Goal: Check status: Check status

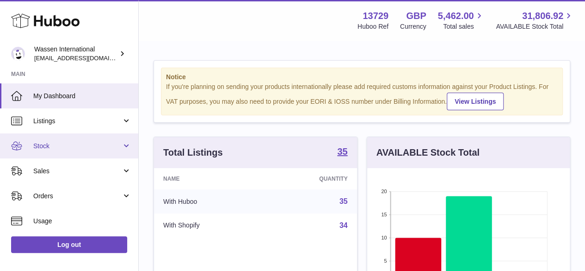
scroll to position [144, 203]
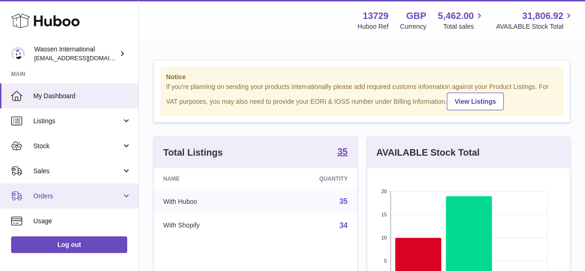
click at [49, 194] on span "Orders" at bounding box center [77, 196] width 88 height 9
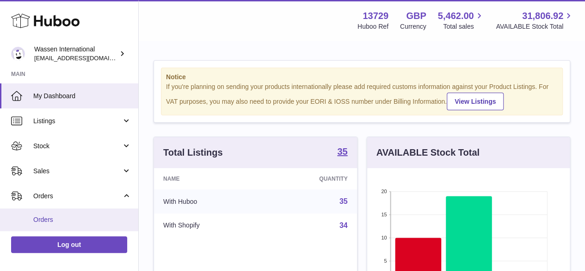
click at [51, 217] on span "Orders" at bounding box center [82, 219] width 98 height 9
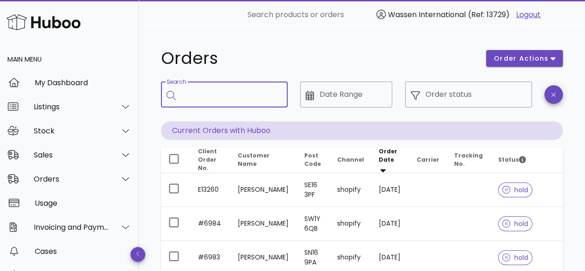
click at [208, 94] on input "Search" at bounding box center [230, 94] width 99 height 15
type input "****"
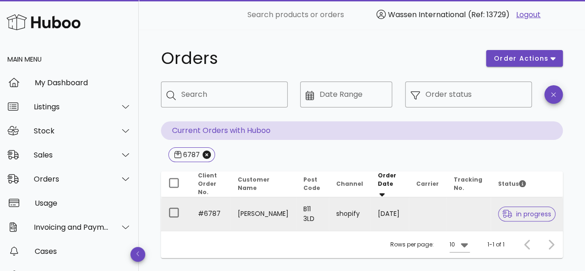
click at [516, 211] on span "in progress" at bounding box center [526, 214] width 49 height 6
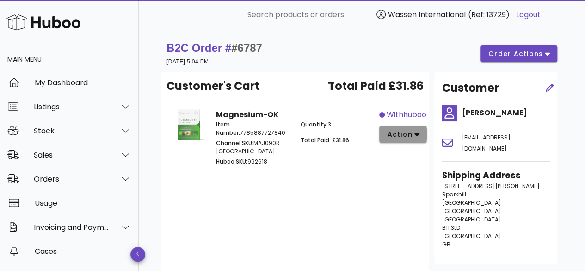
click at [415, 135] on icon "button" at bounding box center [417, 134] width 5 height 8
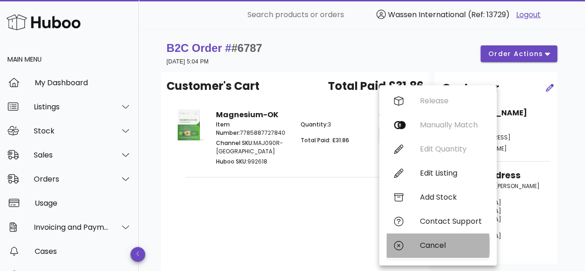
click at [433, 245] on div "Cancel" at bounding box center [451, 245] width 62 height 9
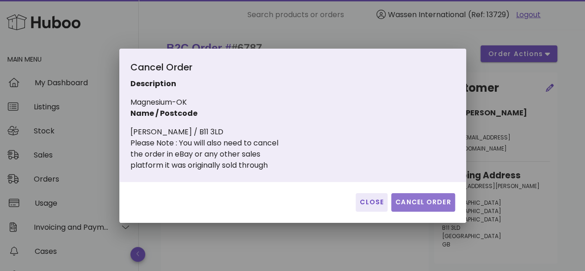
drag, startPoint x: 430, startPoint y: 204, endPoint x: 427, endPoint y: 210, distance: 7.5
click at [427, 210] on button "Cancel Order" at bounding box center [423, 202] width 64 height 19
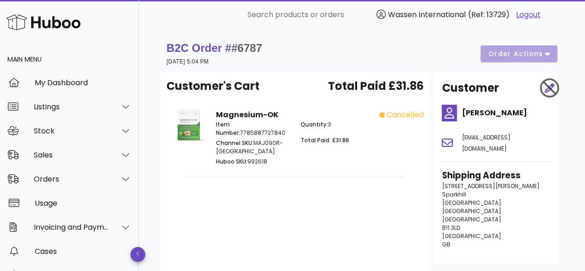
click at [546, 54] on div "B2C Order # #6787 14 October 2025 at 5:04 PM order actions" at bounding box center [362, 54] width 391 height 26
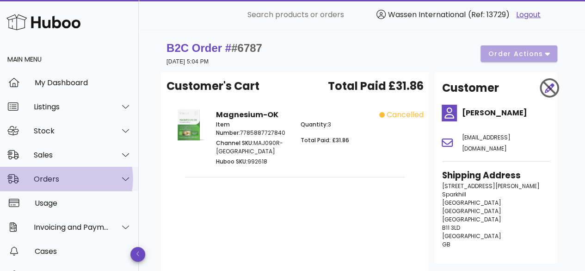
click at [48, 178] on div "Orders" at bounding box center [71, 178] width 75 height 9
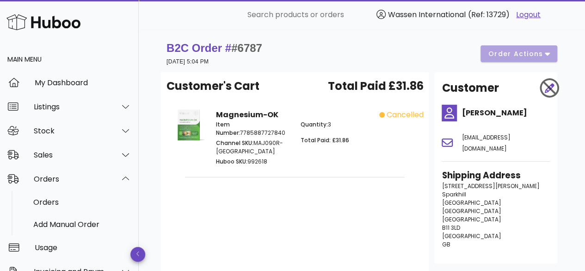
drag, startPoint x: 248, startPoint y: 159, endPoint x: 271, endPoint y: 158, distance: 22.2
click at [273, 159] on p "Huboo SKU: 992618" at bounding box center [252, 161] width 73 height 8
copy p "992618"
click at [57, 154] on div "Sales" at bounding box center [71, 154] width 75 height 9
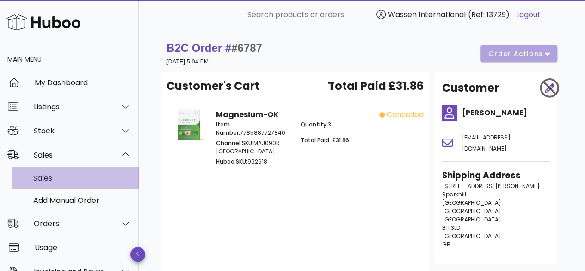
click at [55, 177] on div "Sales" at bounding box center [82, 178] width 98 height 9
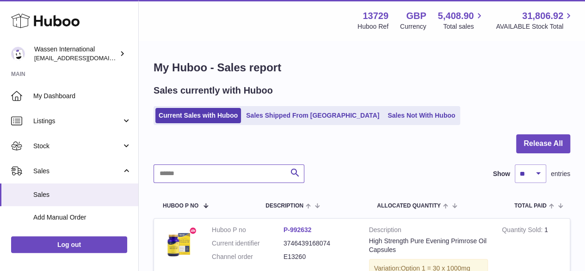
click at [183, 174] on input "text" at bounding box center [229, 173] width 151 height 19
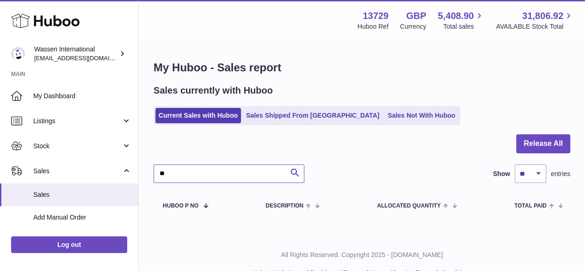
type input "*"
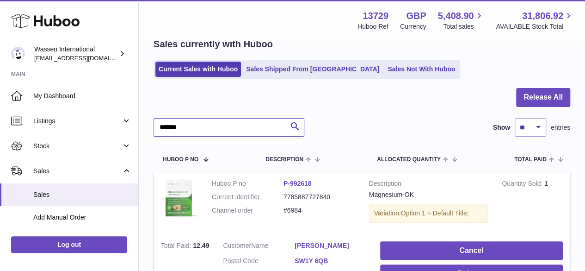
scroll to position [93, 0]
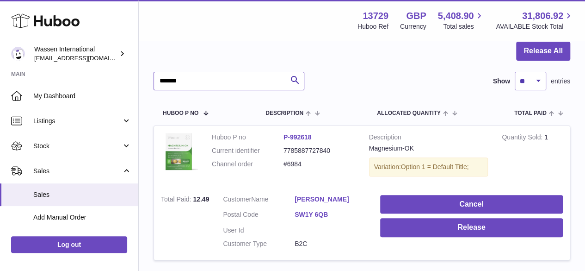
type input "******"
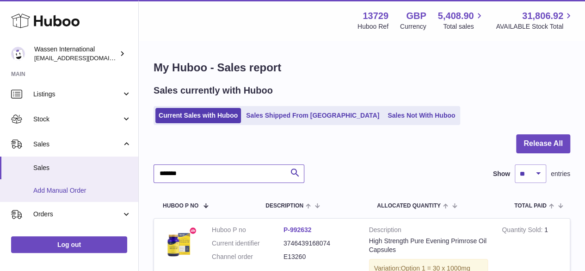
scroll to position [46, 0]
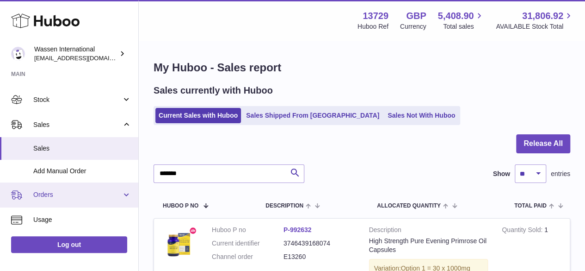
click at [50, 194] on span "Orders" at bounding box center [77, 194] width 88 height 9
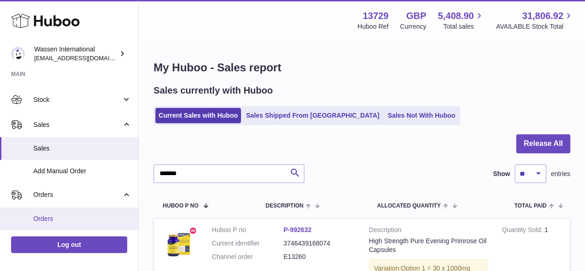
click at [48, 217] on span "Orders" at bounding box center [82, 218] width 98 height 9
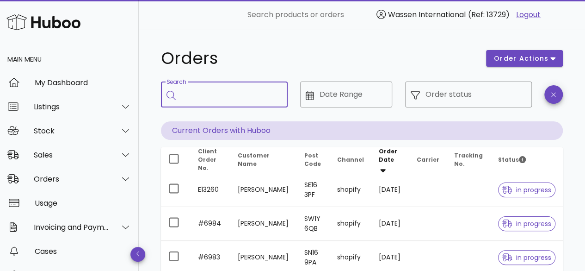
click at [204, 89] on input "Search" at bounding box center [230, 94] width 99 height 15
type input "****"
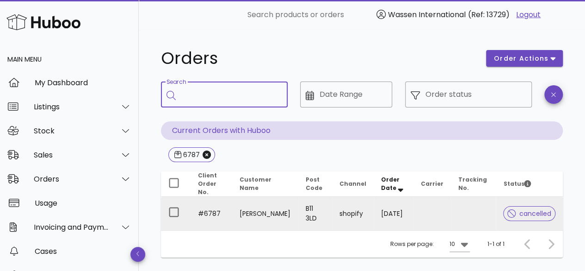
scroll to position [46, 0]
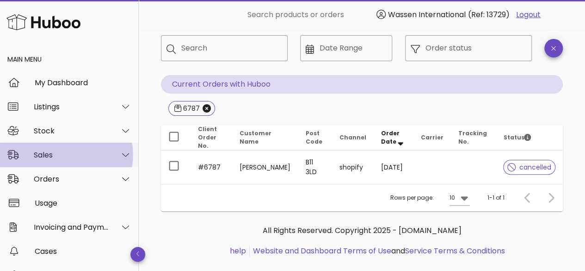
click at [50, 155] on div "Sales" at bounding box center [71, 154] width 75 height 9
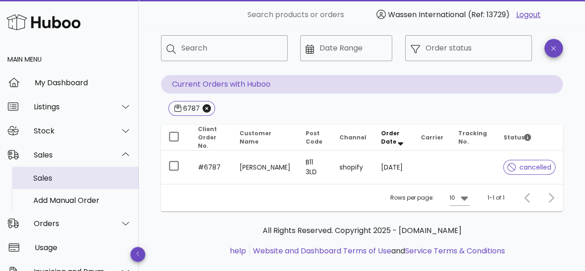
click at [47, 176] on div "Sales" at bounding box center [82, 178] width 98 height 9
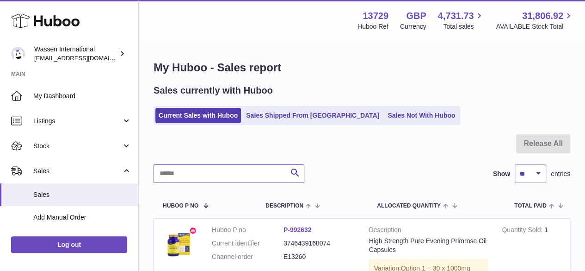
click at [178, 178] on input "text" at bounding box center [229, 173] width 151 height 19
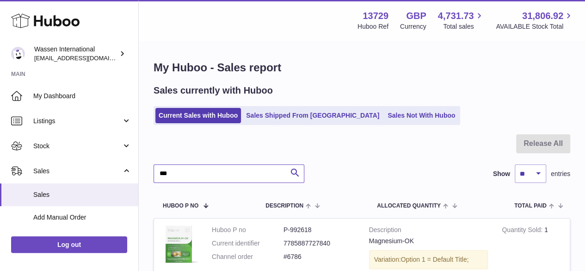
type input "****"
